Goal: Check status: Check status

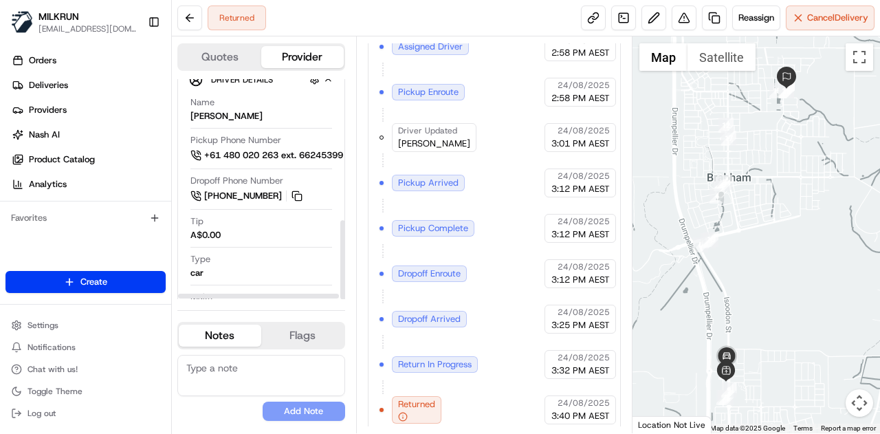
scroll to position [394, 0]
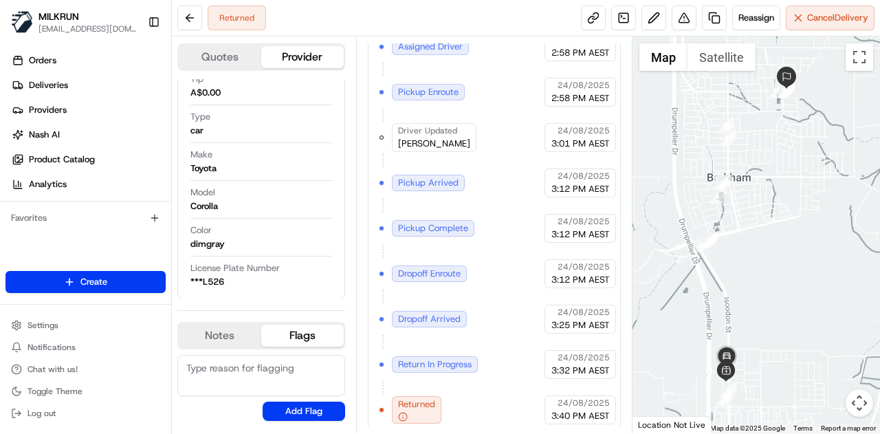
click at [332, 325] on button "Flags" at bounding box center [302, 336] width 83 height 22
click at [238, 336] on button "Notes" at bounding box center [220, 336] width 83 height 22
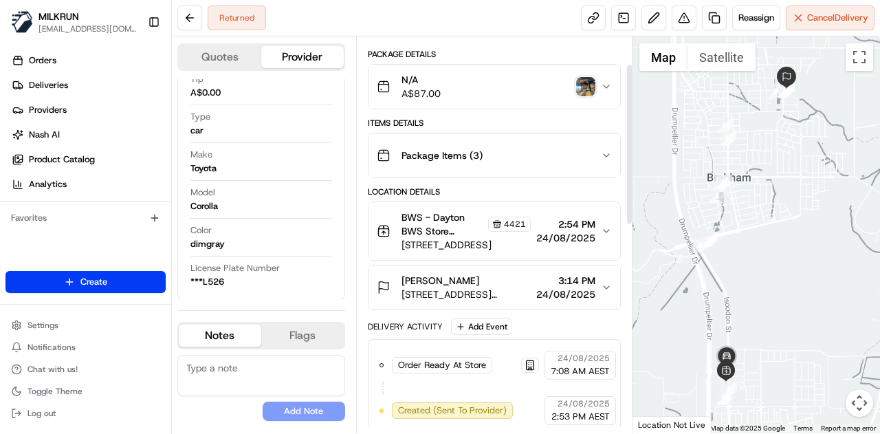
scroll to position [0, 0]
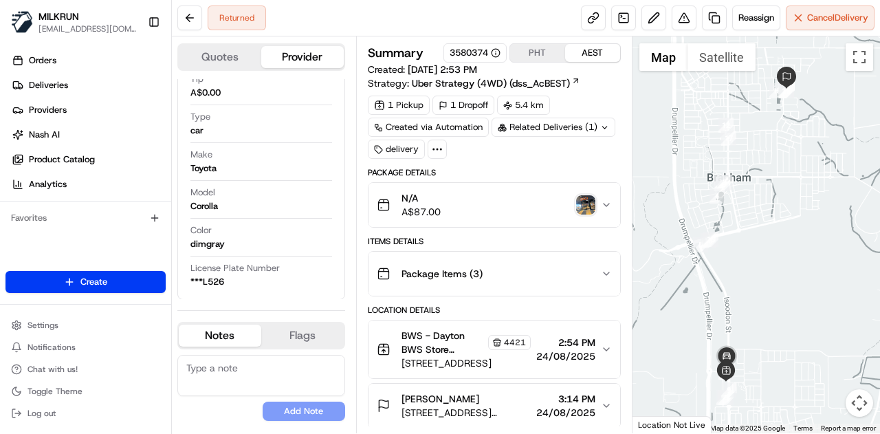
click at [605, 206] on icon "button" at bounding box center [606, 204] width 11 height 11
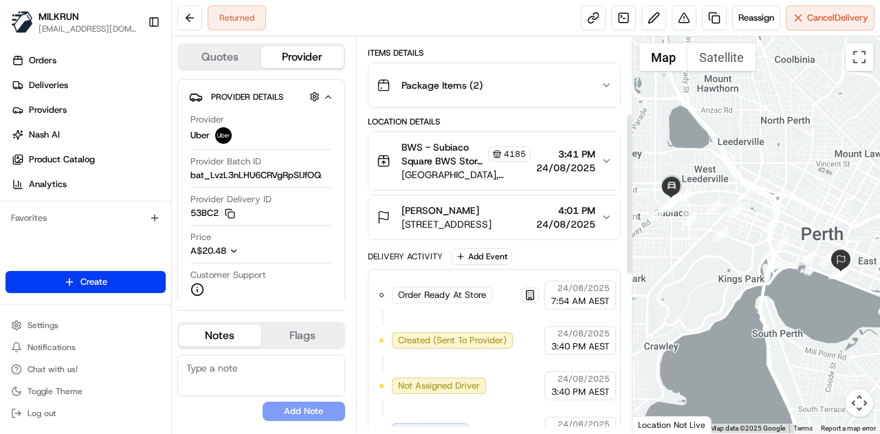
scroll to position [573, 0]
